Goal: Task Accomplishment & Management: Use online tool/utility

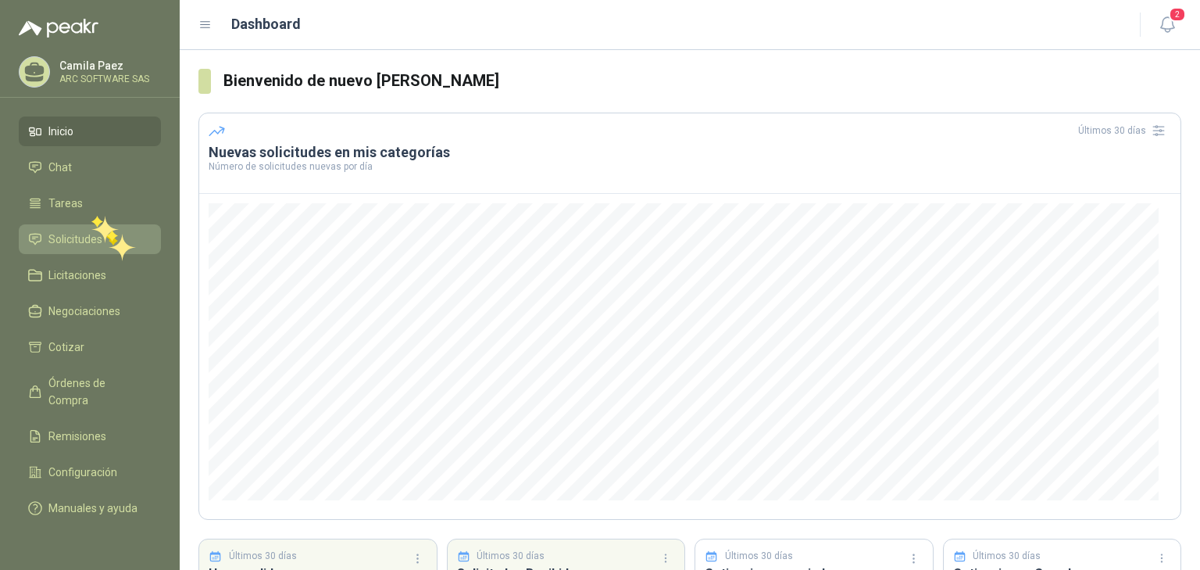
click at [107, 234] on li "Solicitudes" at bounding box center [89, 239] width 123 height 17
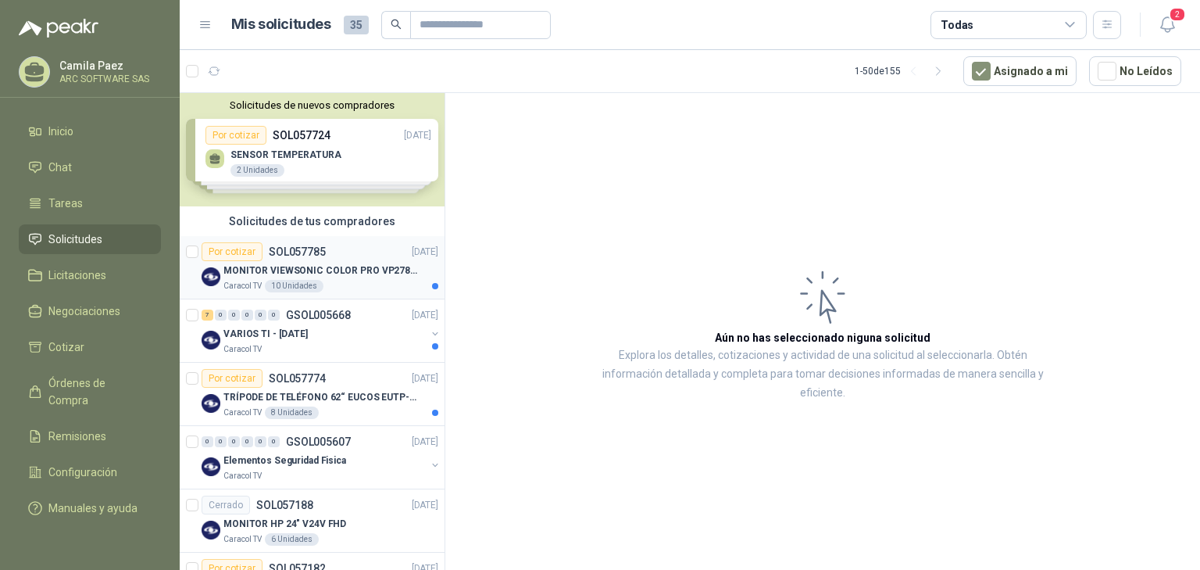
click at [334, 277] on div "MONITOR VIEWSONIC COLOR PRO VP2786-4K" at bounding box center [330, 270] width 215 height 19
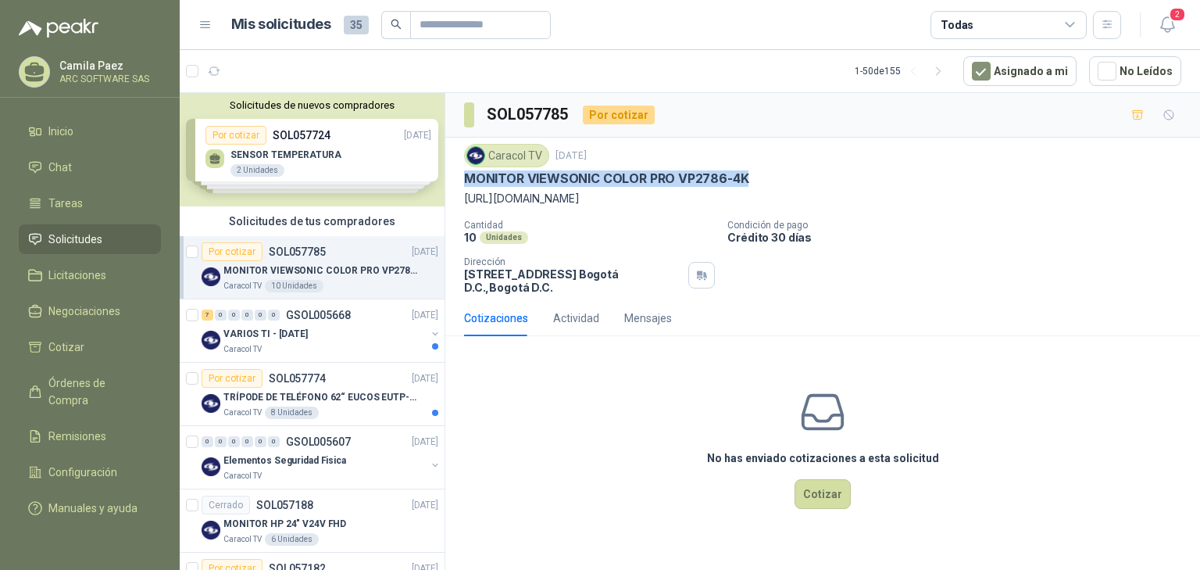
drag, startPoint x: 750, startPoint y: 177, endPoint x: 462, endPoint y: 175, distance: 288.4
click at [462, 175] on div "Caracol TV [DATE] MONITOR VIEWSONIC COLOR PRO VP2786-4K [URL][DOMAIN_NAME] Cant…" at bounding box center [822, 219] width 755 height 163
copy p "MONITOR VIEWSONIC COLOR PRO VP2786-4K"
click at [830, 488] on button "Cotizar" at bounding box center [823, 494] width 56 height 30
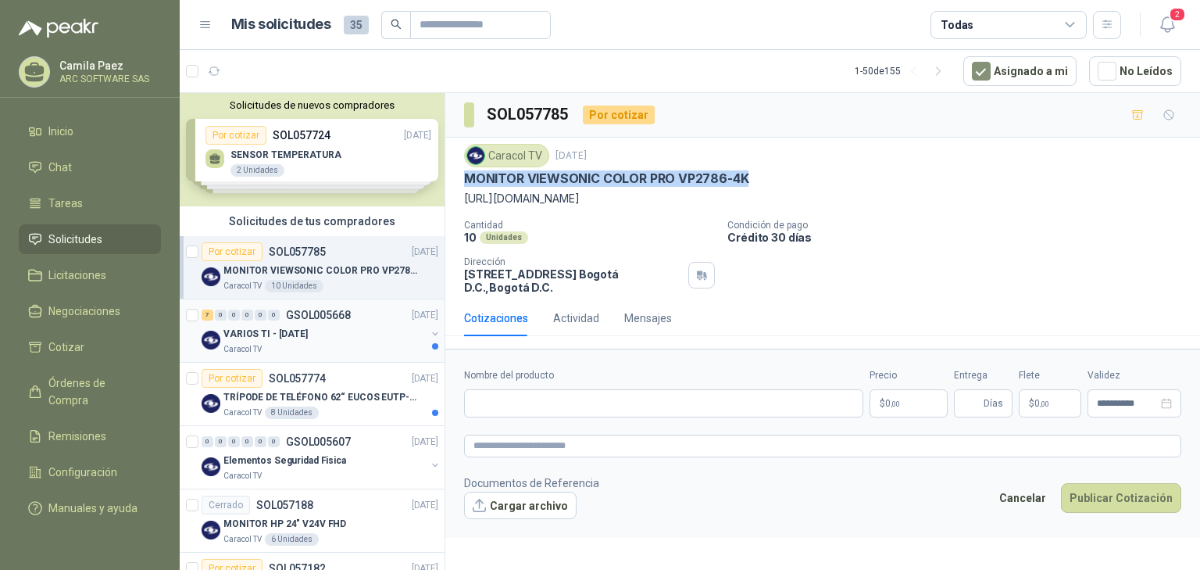
click at [346, 343] on div "Caracol TV" at bounding box center [324, 349] width 202 height 13
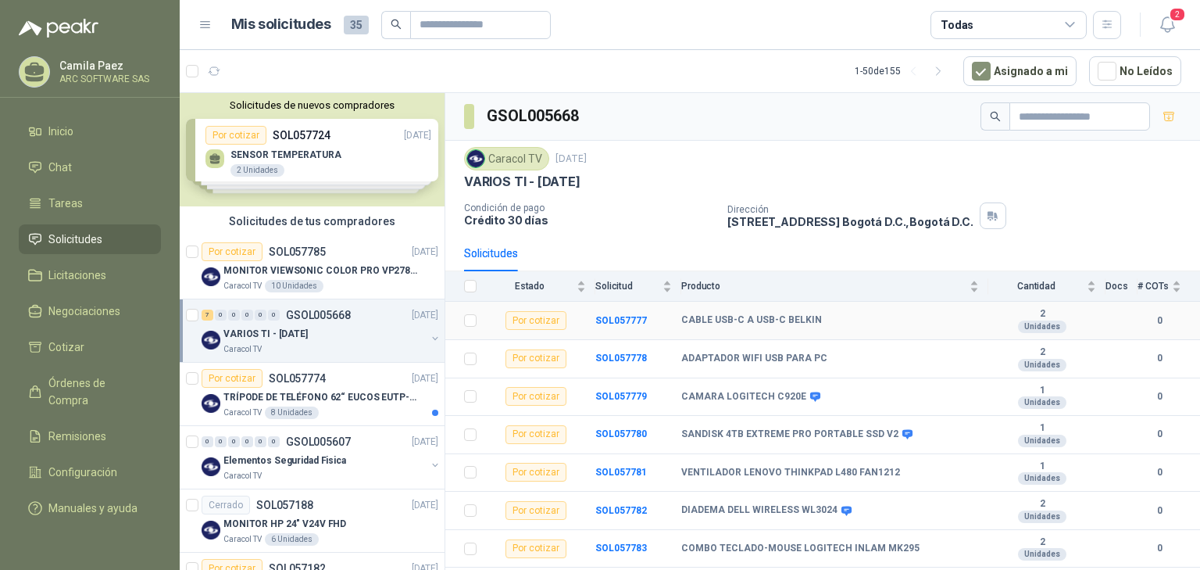
click at [703, 315] on b "CABLE USB-C A USB-C BELKIN" at bounding box center [751, 320] width 141 height 13
click at [602, 316] on b "SOL057777" at bounding box center [621, 320] width 52 height 11
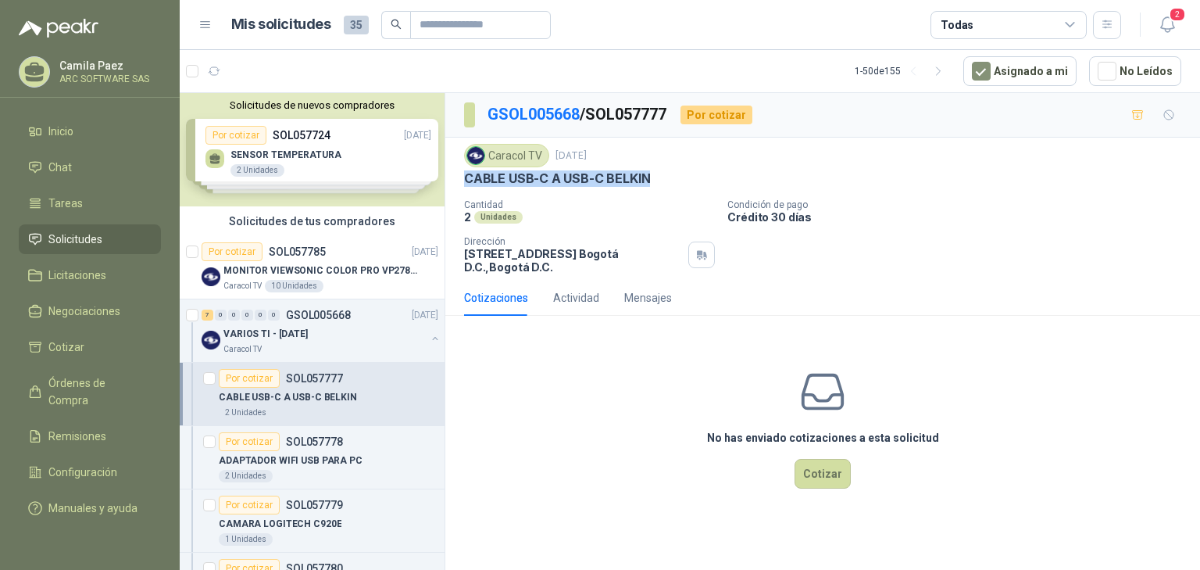
drag, startPoint x: 664, startPoint y: 181, endPoint x: 459, endPoint y: 188, distance: 204.8
click at [459, 188] on div "Caracol TV [DATE] CABLE USB-C A USB-C BELKIN Cantidad 2 Unidades Condición de p…" at bounding box center [822, 209] width 755 height 142
copy p "CABLE USB-C A USB-C BELKIN"
click at [341, 344] on div "Caracol TV" at bounding box center [324, 349] width 202 height 13
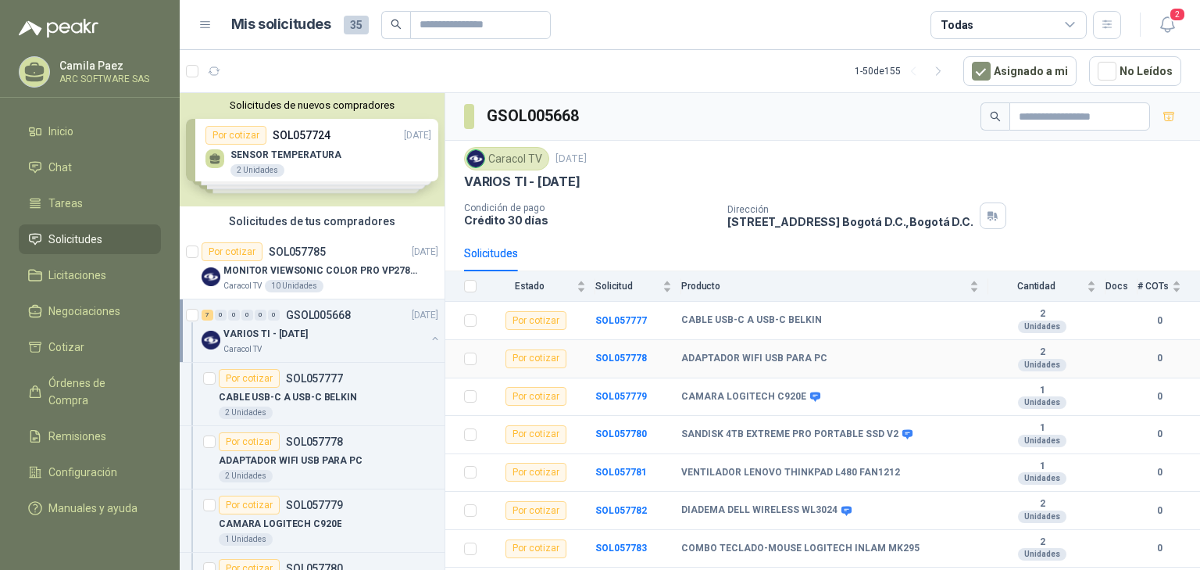
click at [724, 353] on b "ADAPTADOR WIFI USB PARA PC" at bounding box center [754, 358] width 146 height 13
click at [602, 352] on b "SOL057778" at bounding box center [621, 357] width 52 height 11
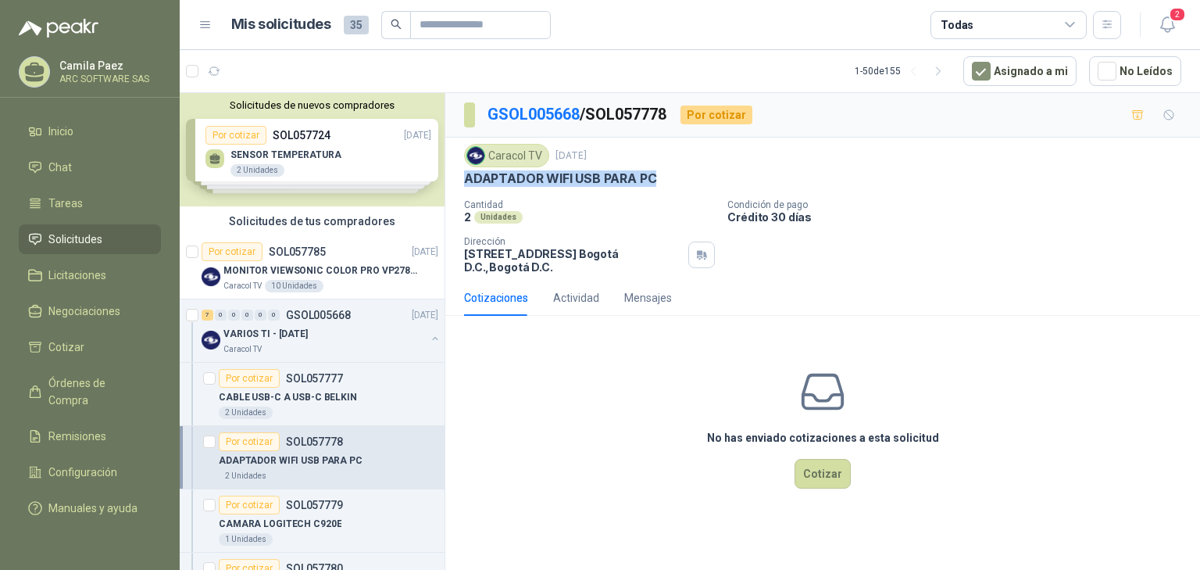
drag, startPoint x: 663, startPoint y: 177, endPoint x: 466, endPoint y: 176, distance: 196.9
click at [466, 176] on div "ADAPTADOR WIFI USB PARA PC" at bounding box center [822, 178] width 717 height 16
copy p "ADAPTADOR WIFI USB PARA PC"
click at [273, 349] on div "Caracol TV" at bounding box center [324, 349] width 202 height 13
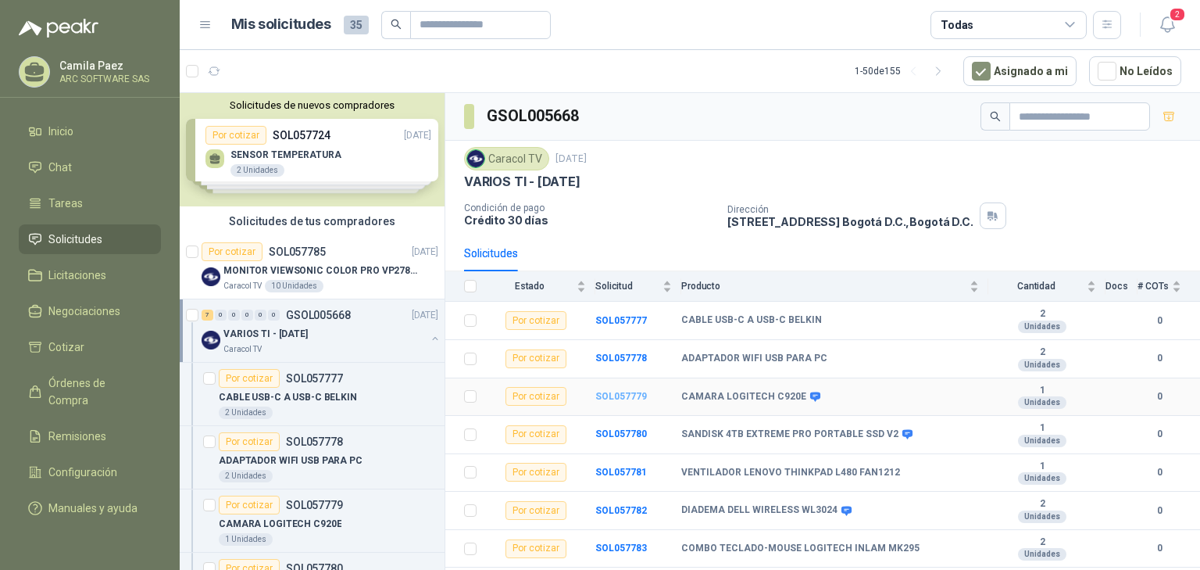
click at [611, 391] on b "SOL057779" at bounding box center [621, 396] width 52 height 11
